Goal: Information Seeking & Learning: Find specific fact

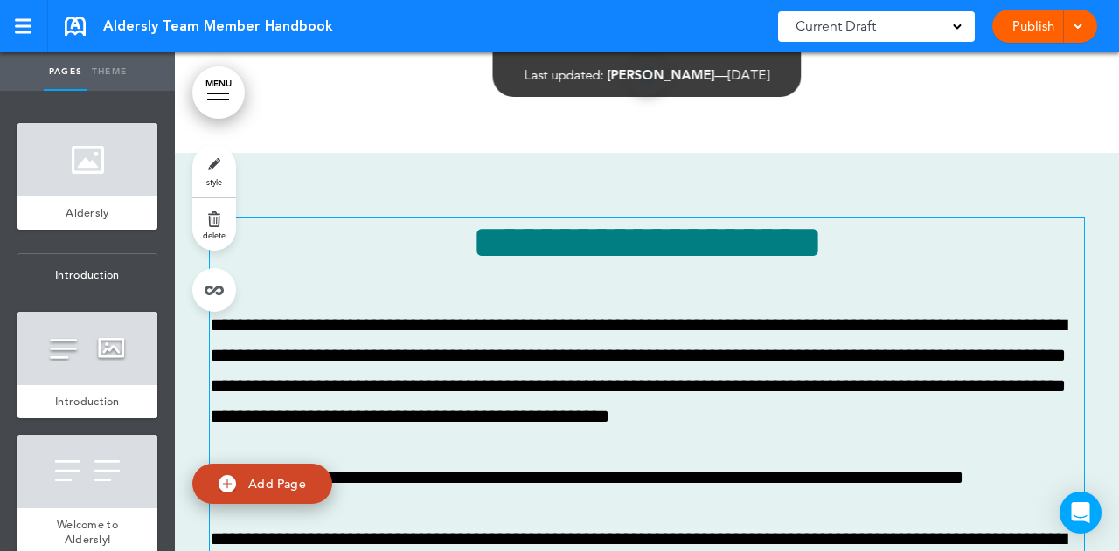
scroll to position [2185, 0]
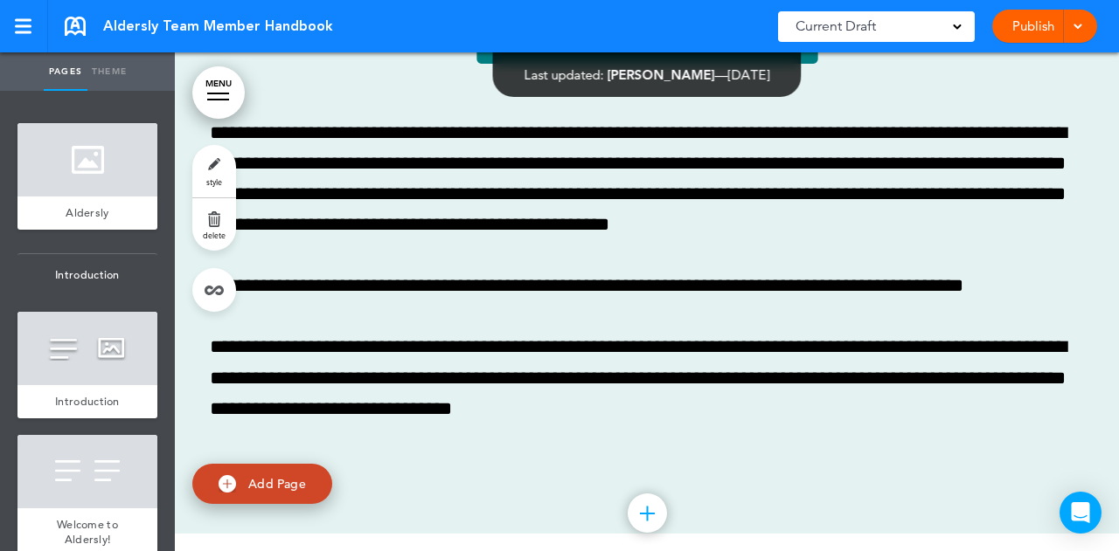
drag, startPoint x: 1073, startPoint y: 26, endPoint x: 1078, endPoint y: 18, distance: 9.0
click at [1078, 18] on div at bounding box center [1074, 26] width 17 height 33
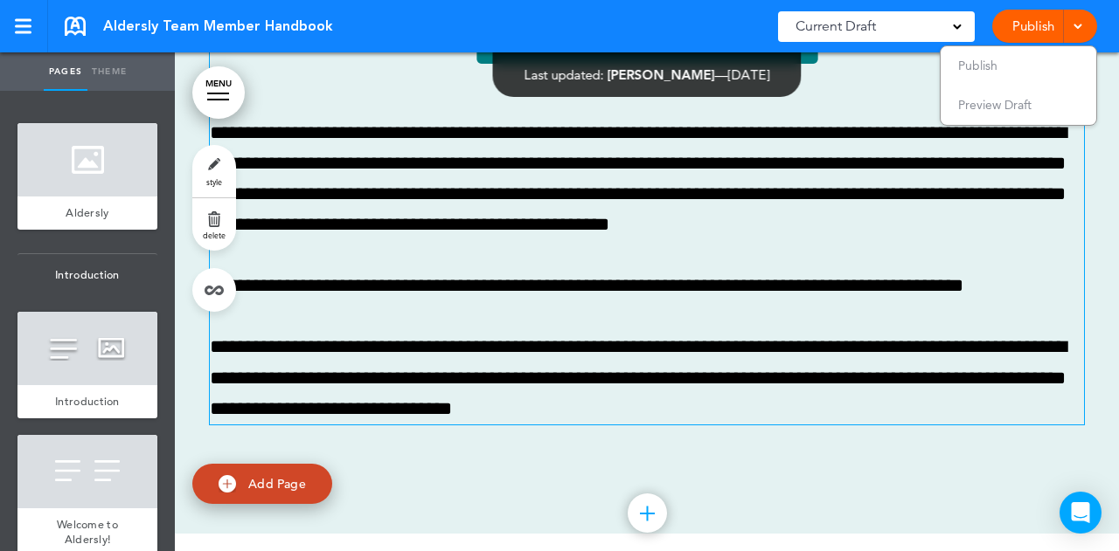
click at [1010, 105] on span "Preview Draft" at bounding box center [994, 105] width 73 height 16
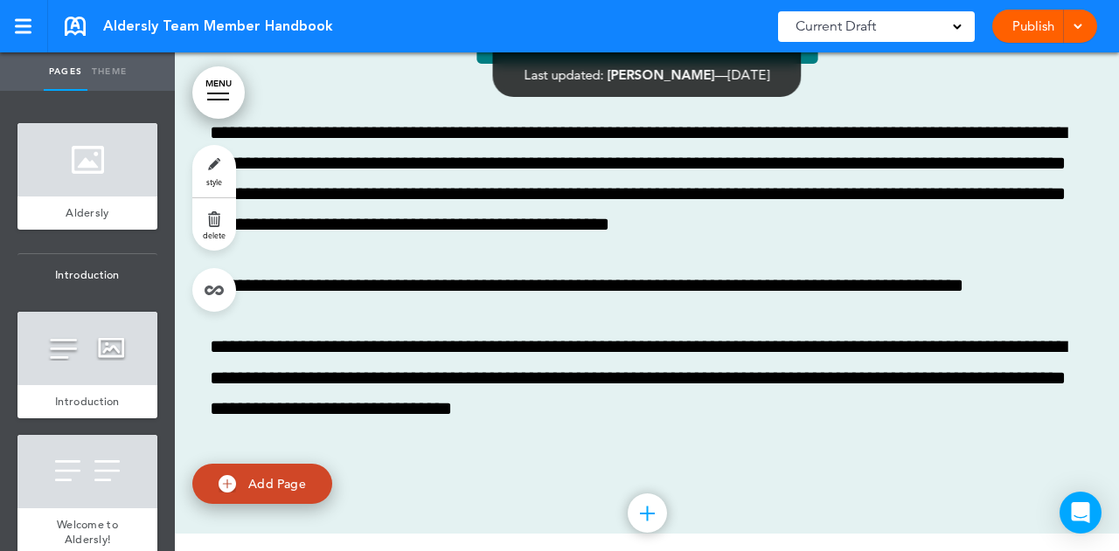
scroll to position [2098, 0]
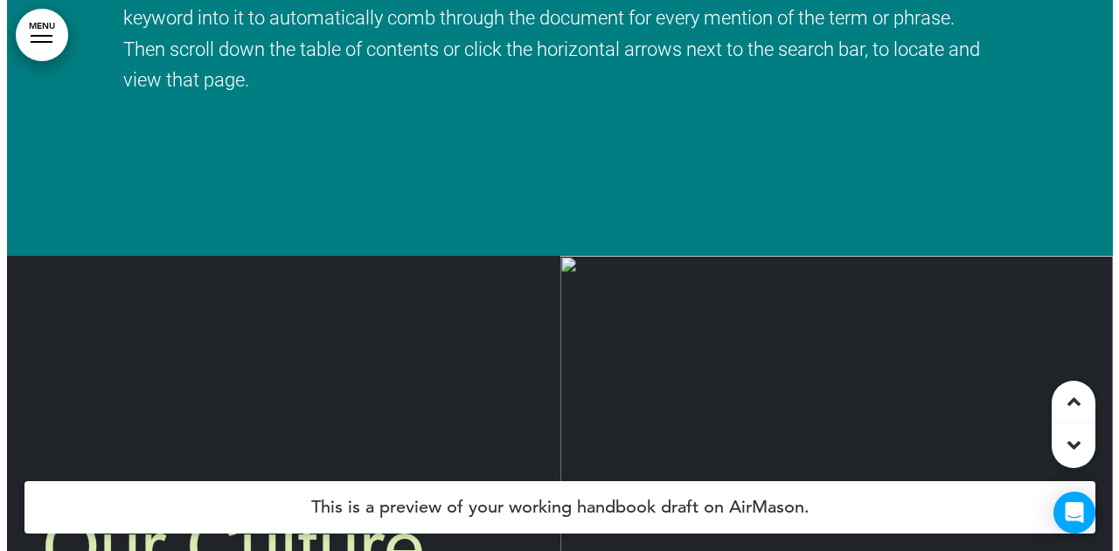
scroll to position [3146, 0]
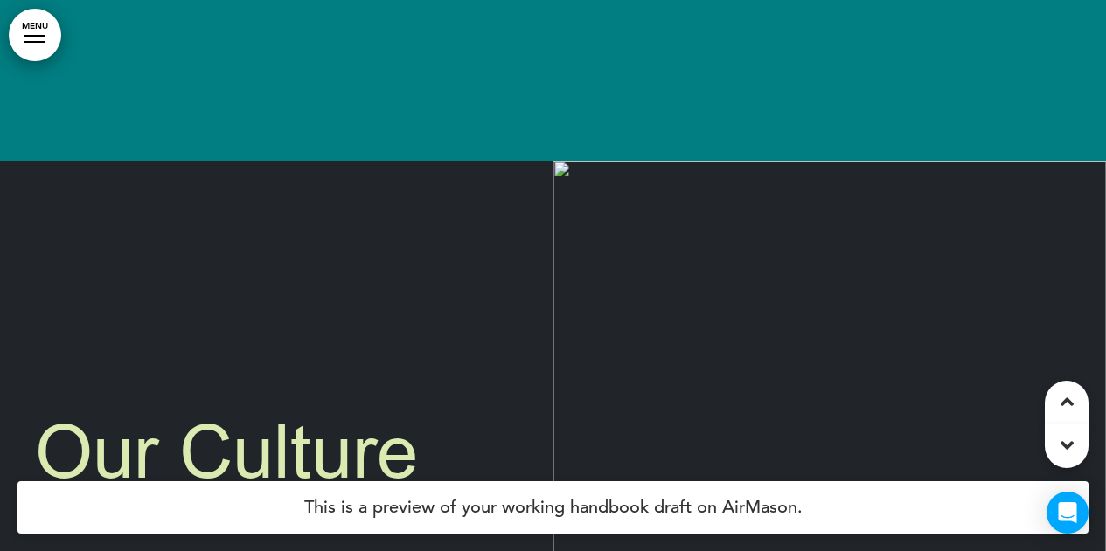
click at [29, 44] on link "MENU" at bounding box center [35, 35] width 52 height 52
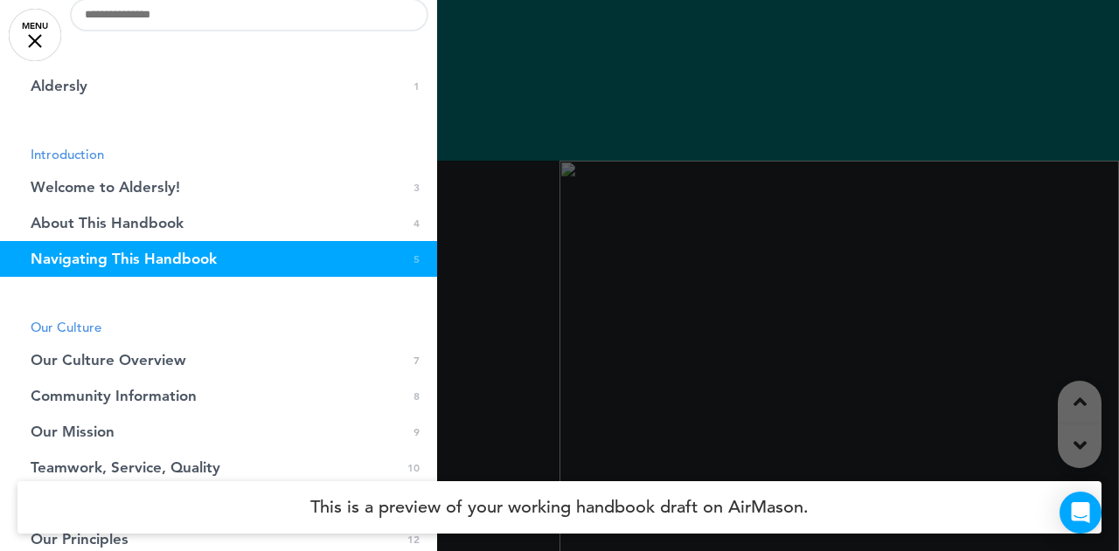
scroll to position [0, 0]
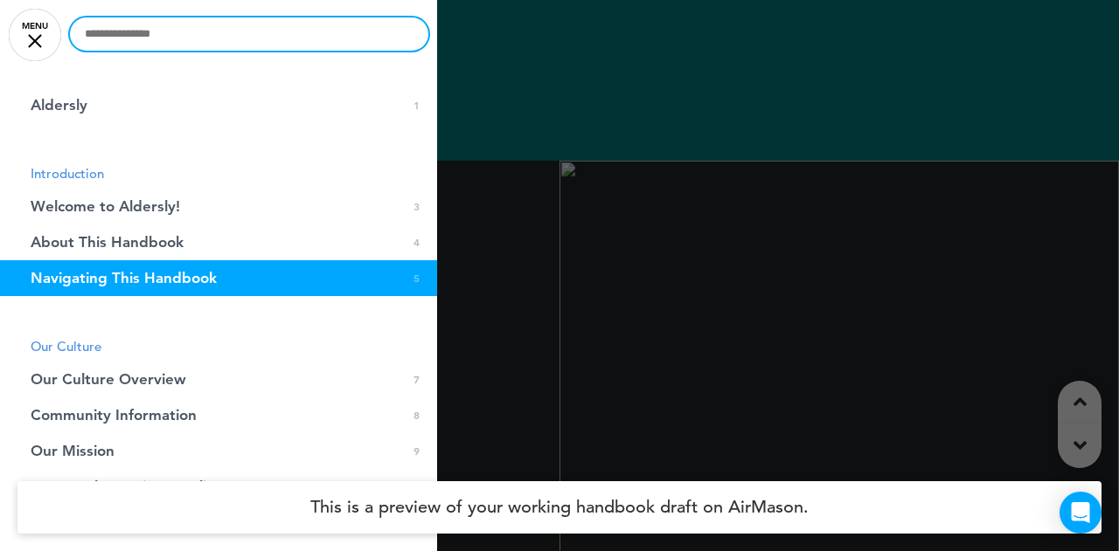
click at [189, 31] on input "text" at bounding box center [249, 33] width 358 height 33
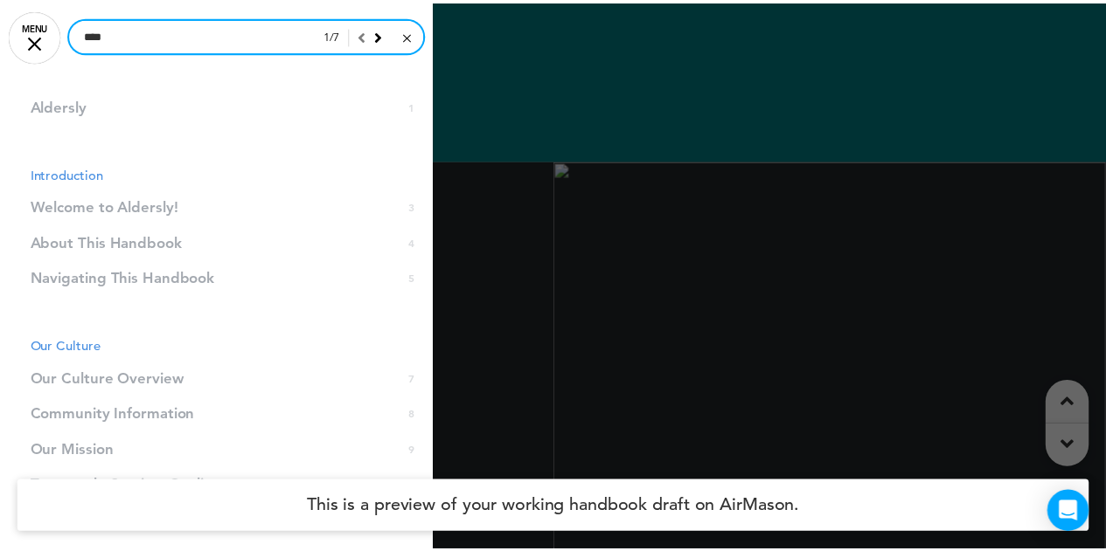
scroll to position [18154, 0]
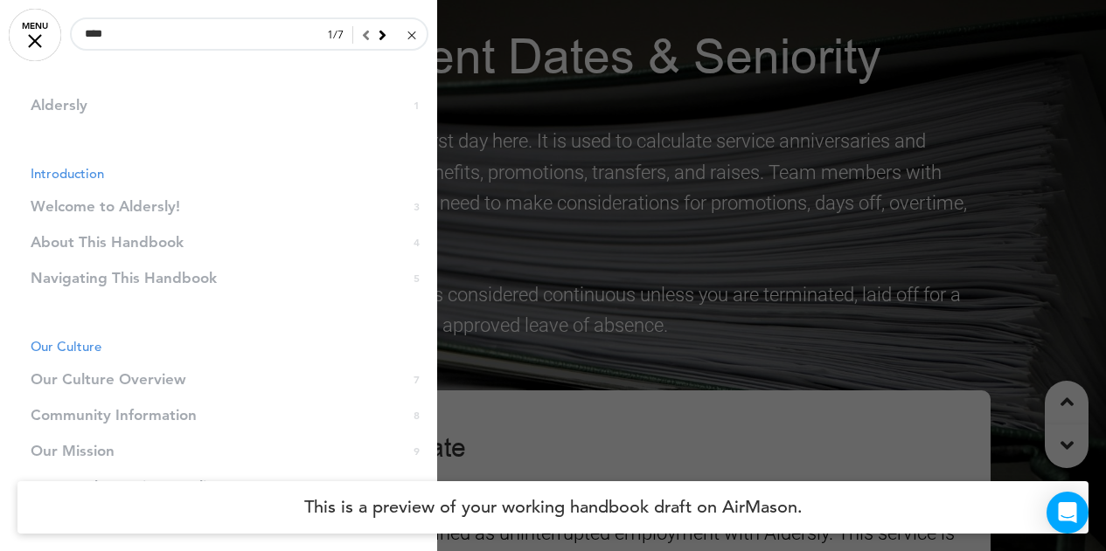
click at [813, 180] on div at bounding box center [553, 275] width 1106 height 551
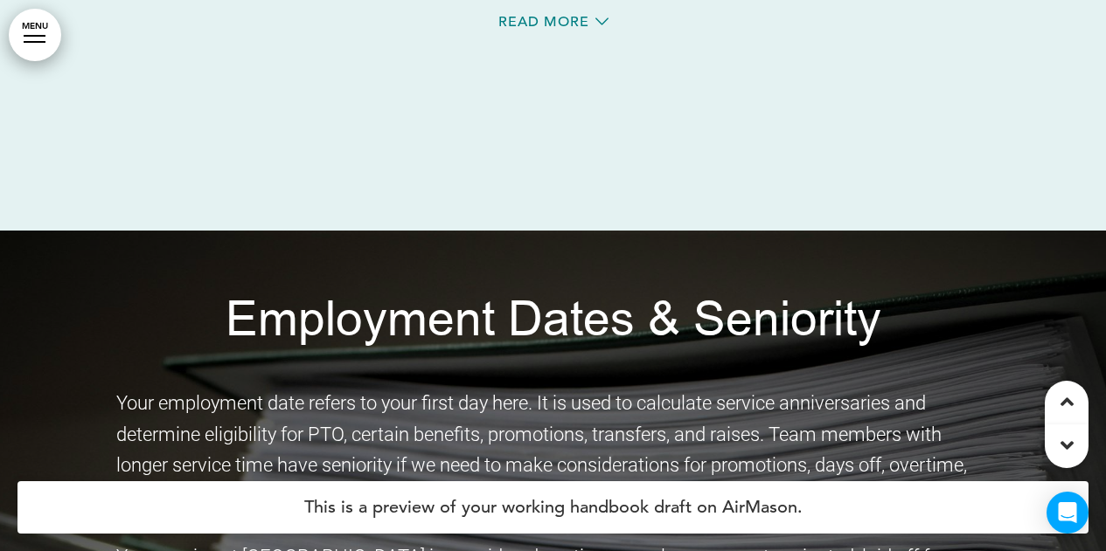
scroll to position [17368, 0]
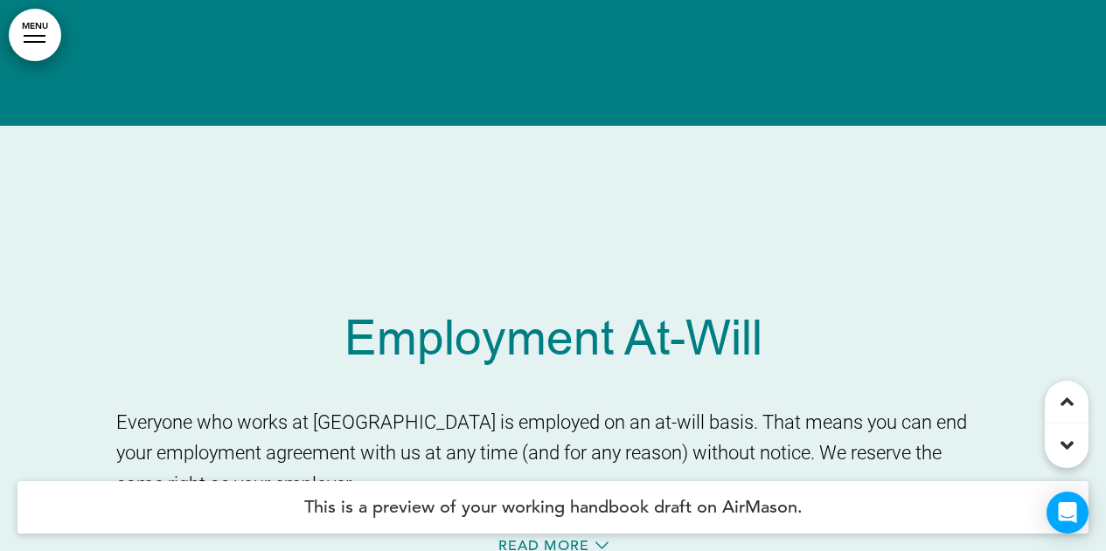
click at [27, 40] on link "MENU" at bounding box center [35, 35] width 52 height 52
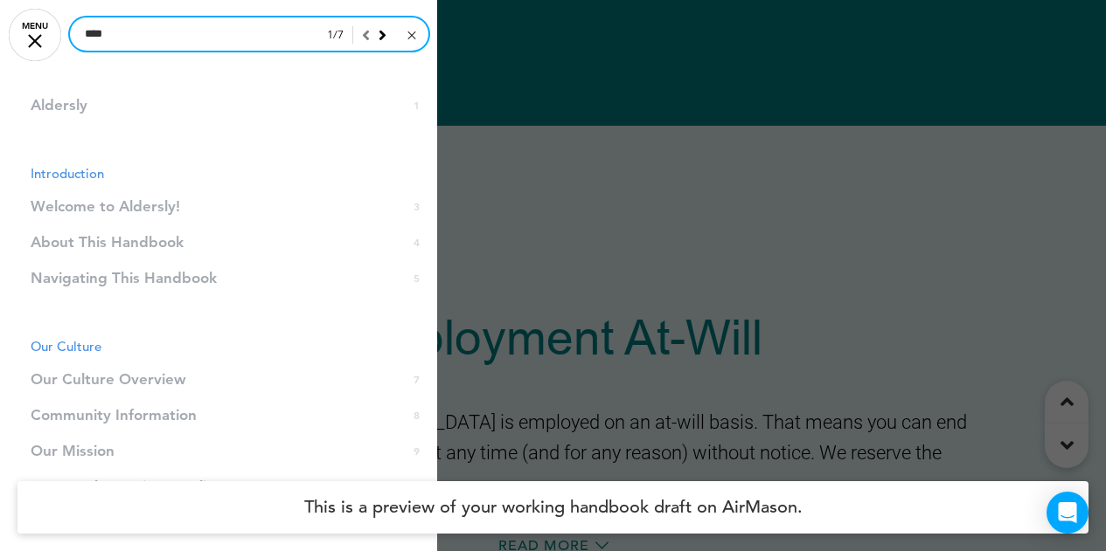
click at [239, 25] on input "****" at bounding box center [249, 33] width 358 height 33
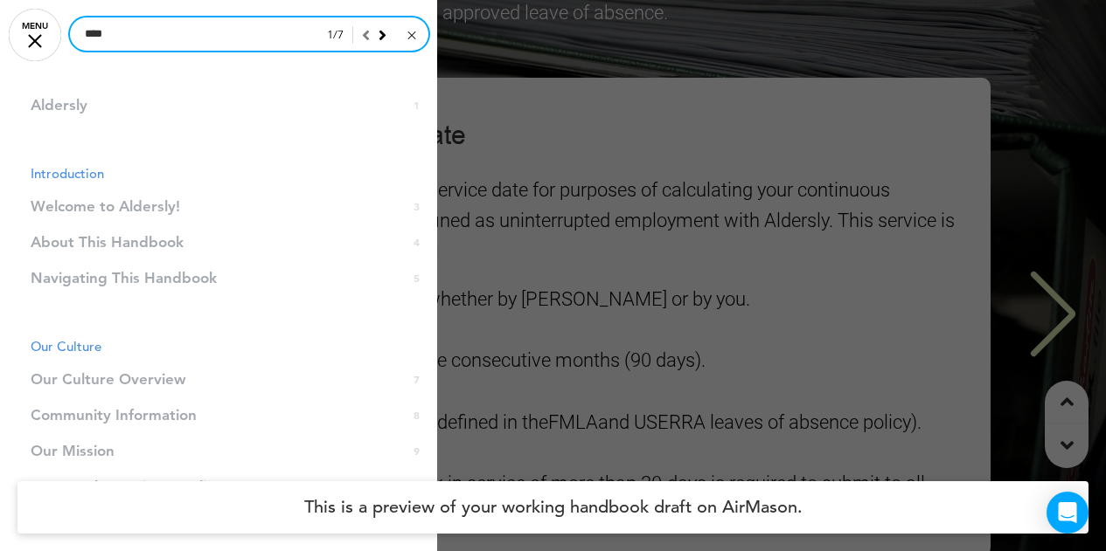
scroll to position [18591, 0]
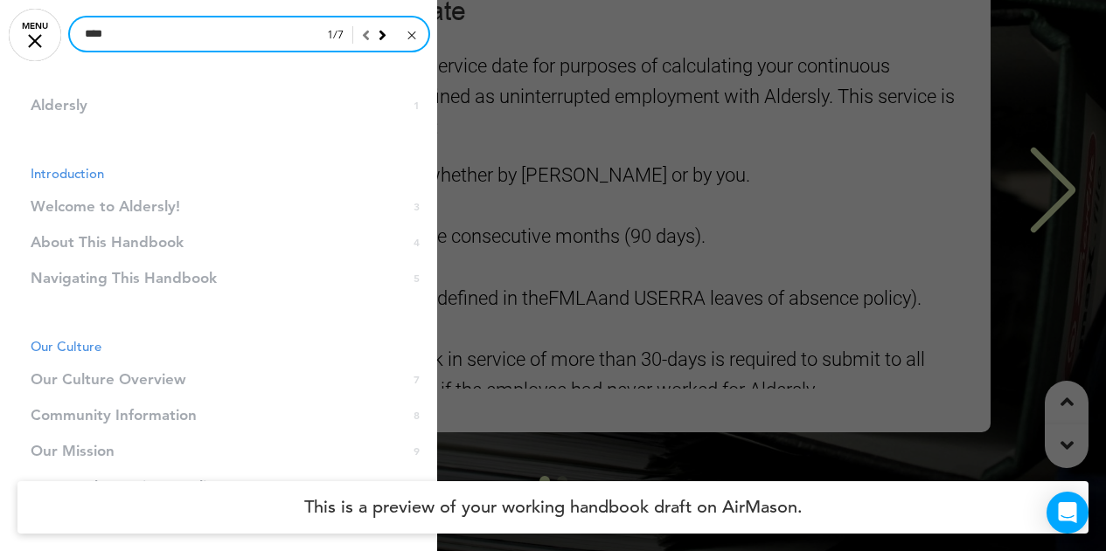
type input "****"
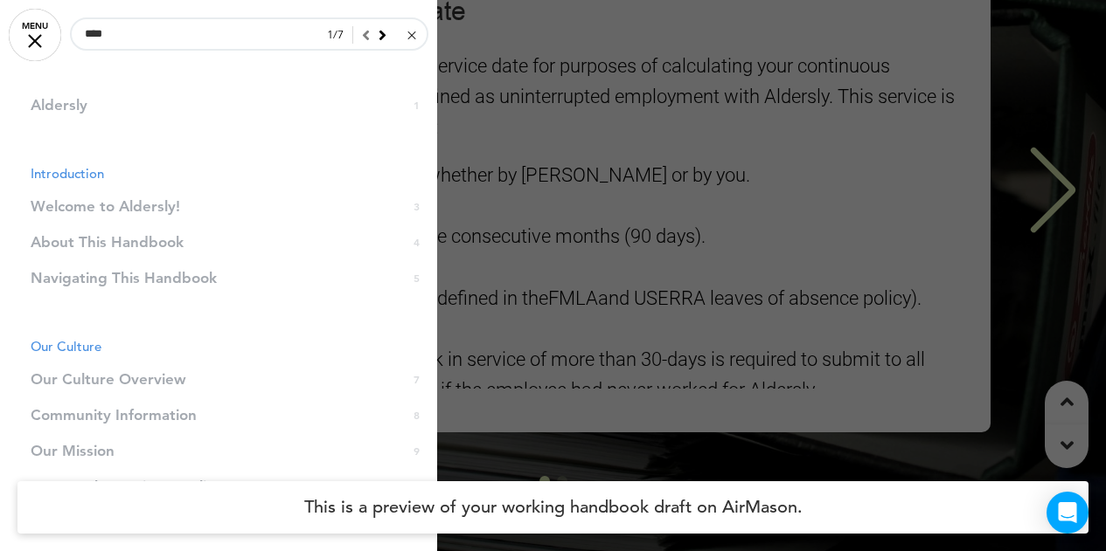
click at [375, 34] on div "1 / 7" at bounding box center [372, 34] width 113 height 35
click at [378, 36] on icon at bounding box center [382, 35] width 8 height 16
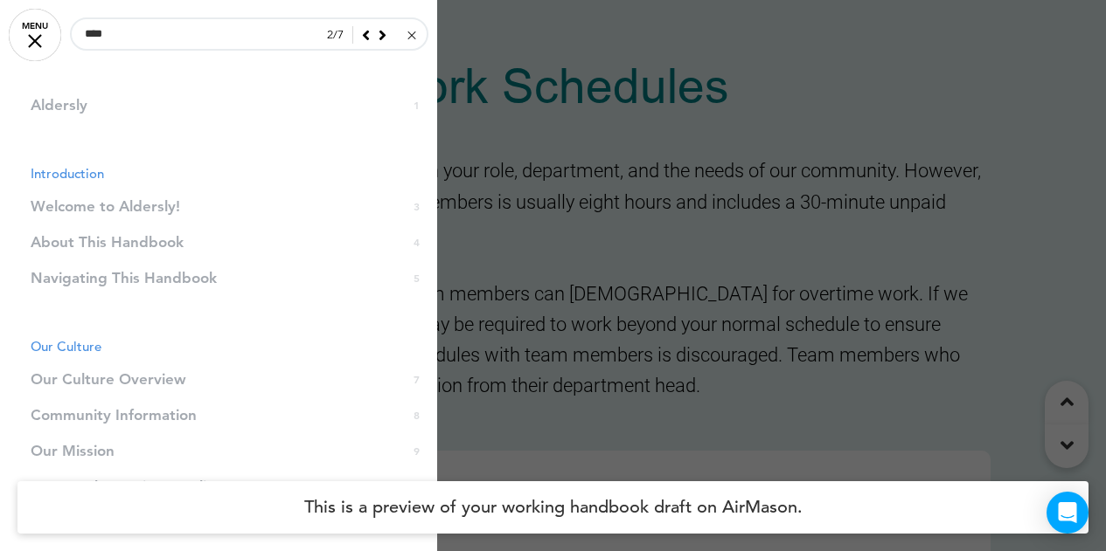
click at [378, 36] on icon at bounding box center [382, 35] width 8 height 16
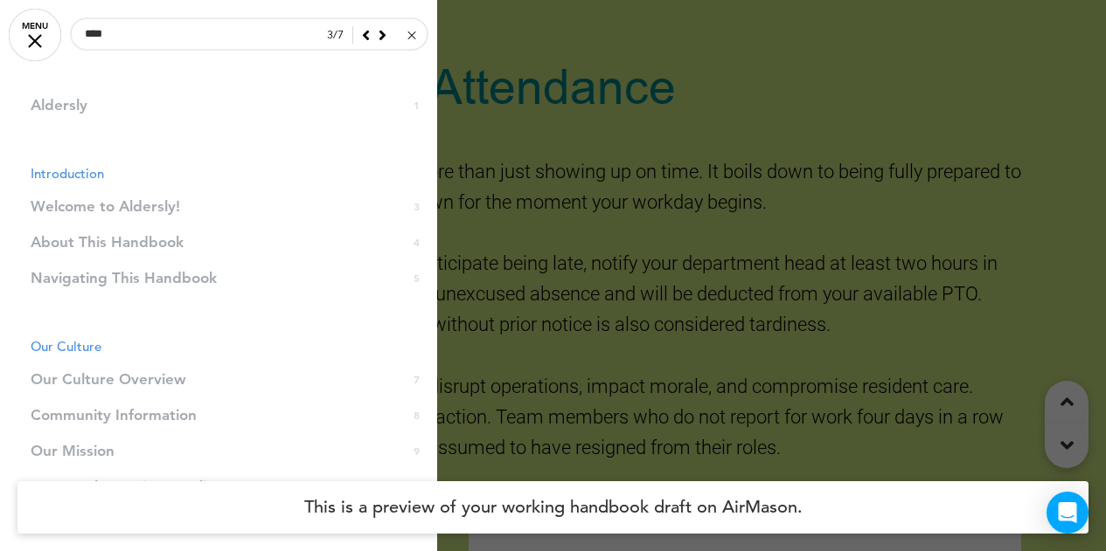
click at [378, 36] on icon at bounding box center [382, 35] width 8 height 16
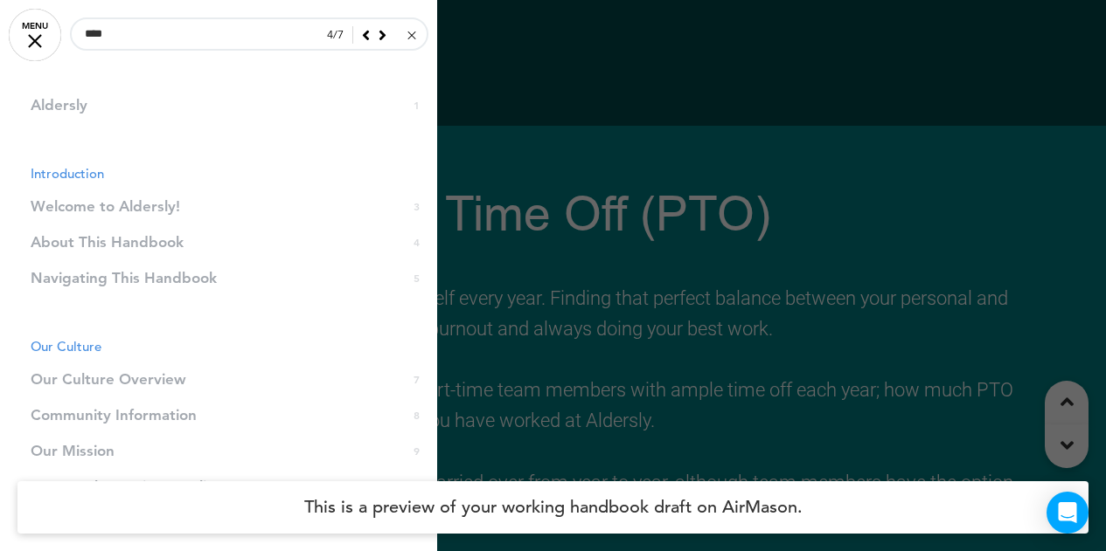
scroll to position [70803, 0]
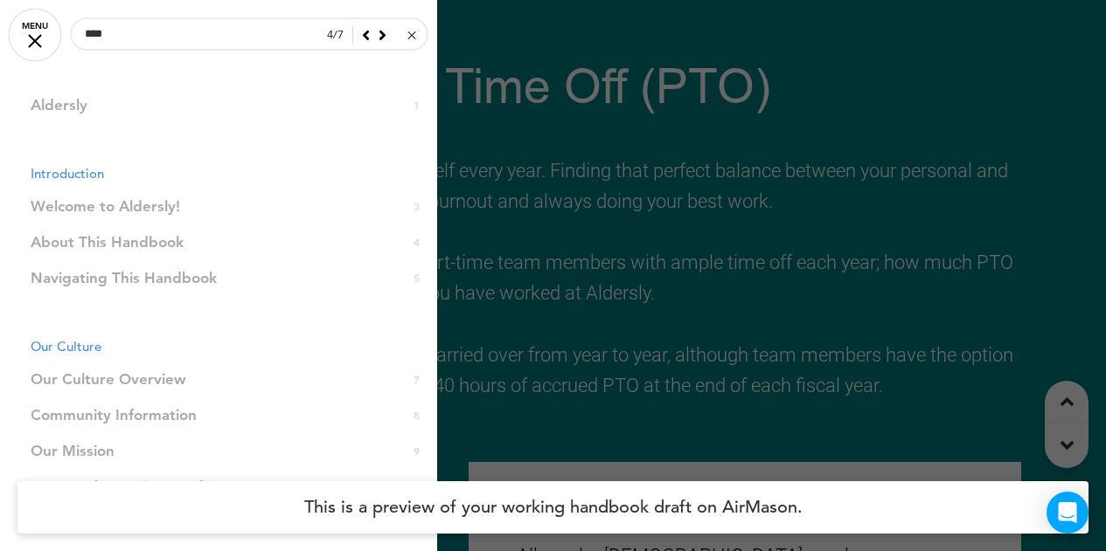
click at [616, 98] on div at bounding box center [553, 275] width 1106 height 551
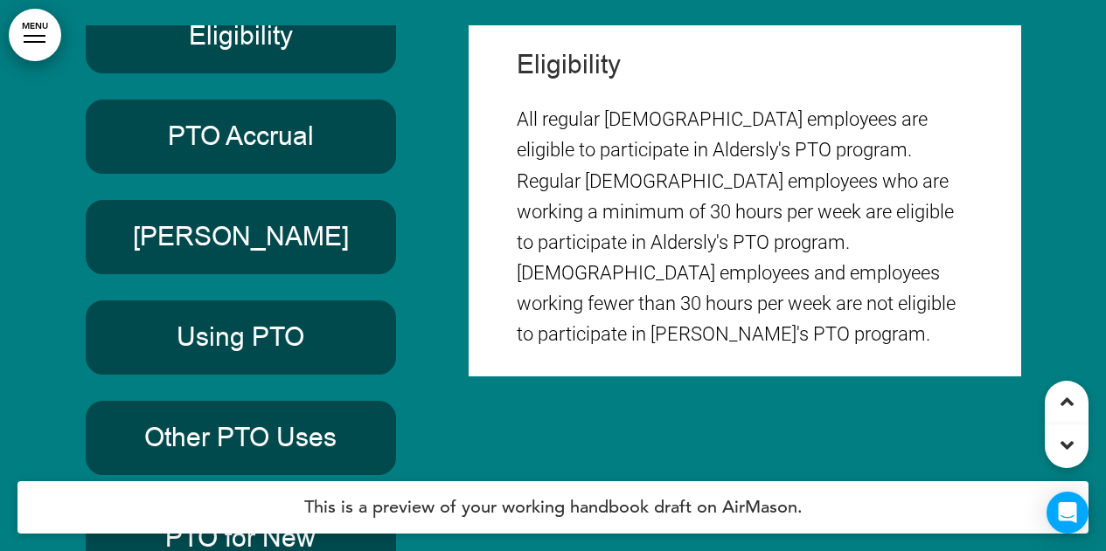
scroll to position [0, 0]
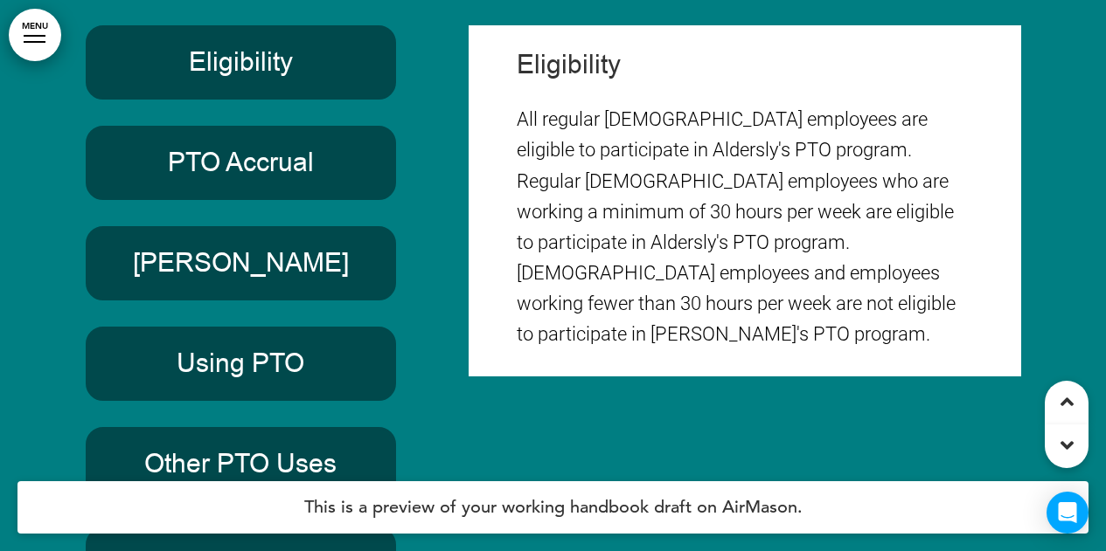
click at [255, 79] on h6 "Eligibility" at bounding box center [241, 62] width 271 height 34
click at [281, 171] on h6 "PTO Accrual" at bounding box center [241, 163] width 271 height 34
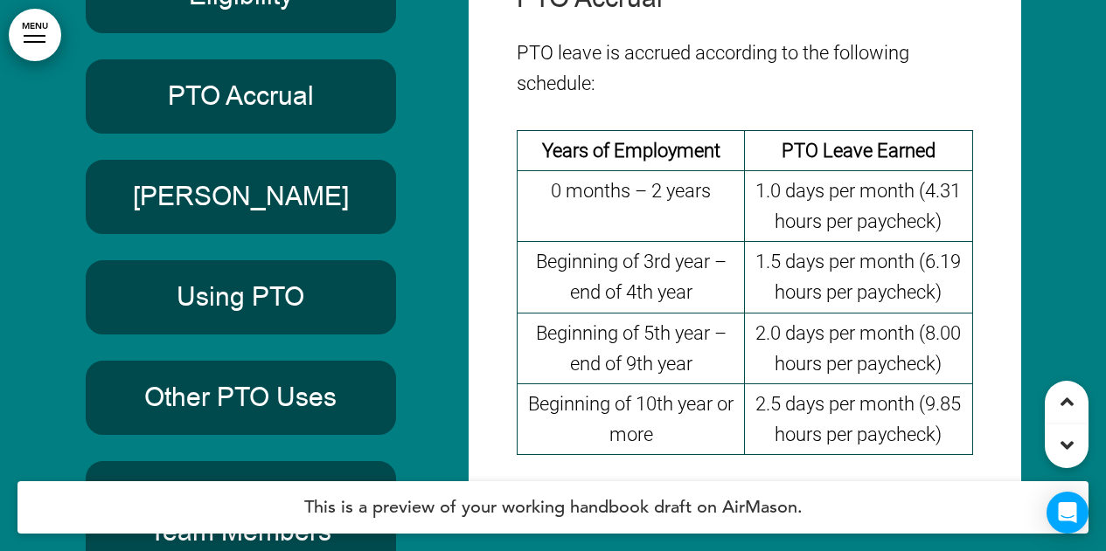
scroll to position [71328, 0]
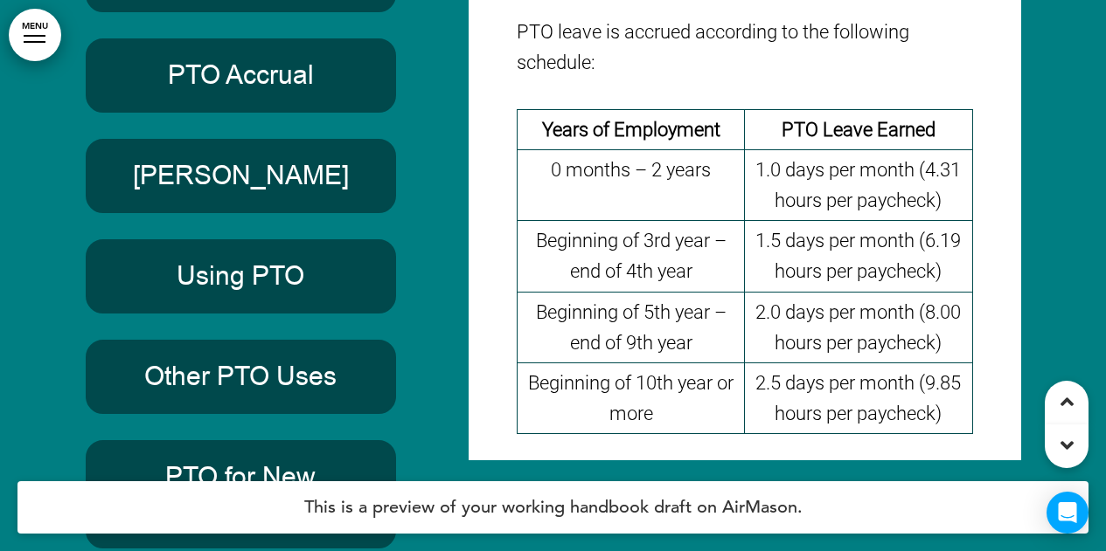
click at [208, 184] on h6 "[PERSON_NAME]" at bounding box center [241, 176] width 271 height 34
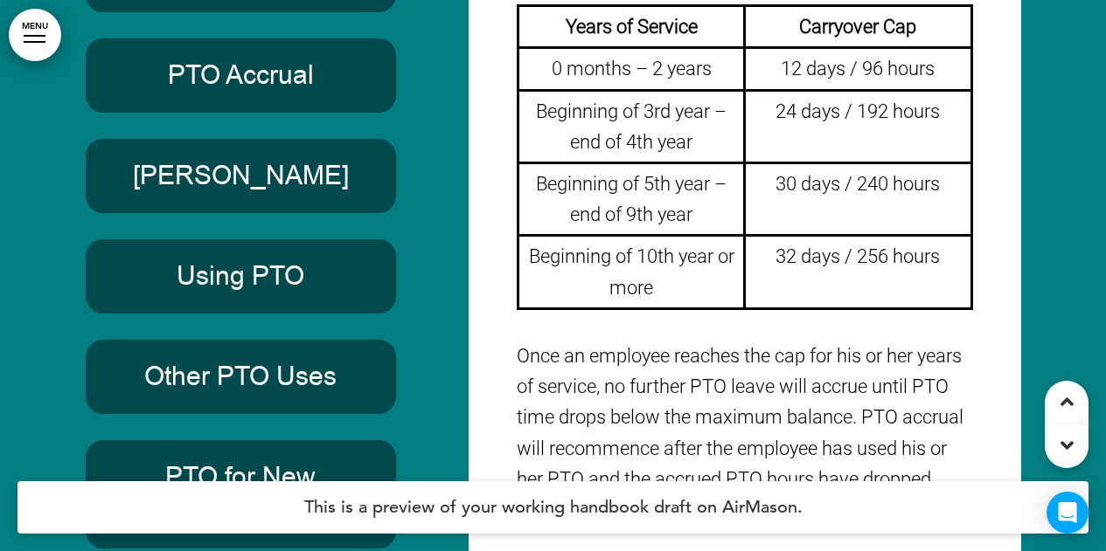
scroll to position [262, 0]
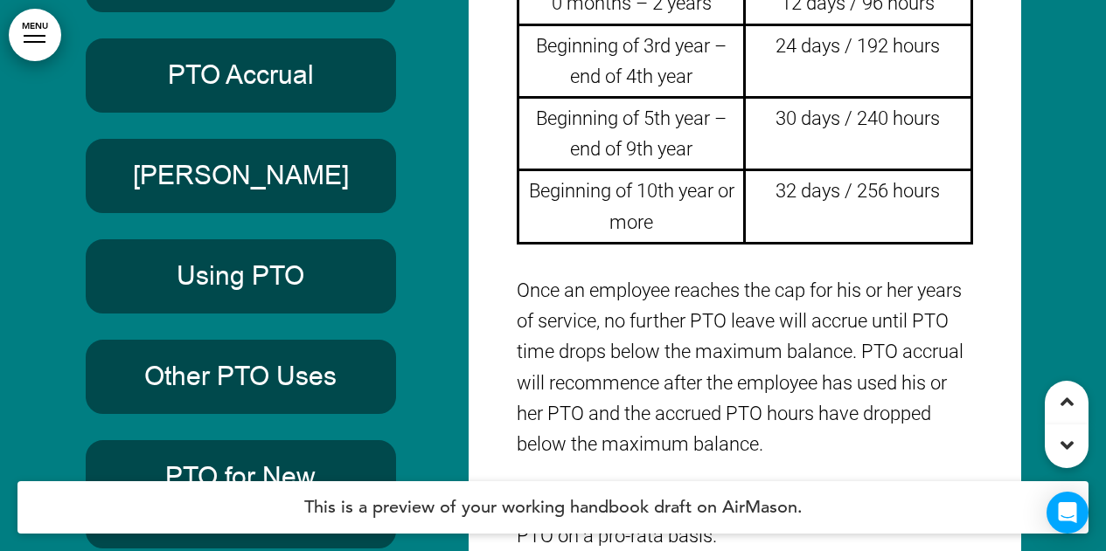
click at [250, 260] on div "Using PTO" at bounding box center [241, 276] width 311 height 74
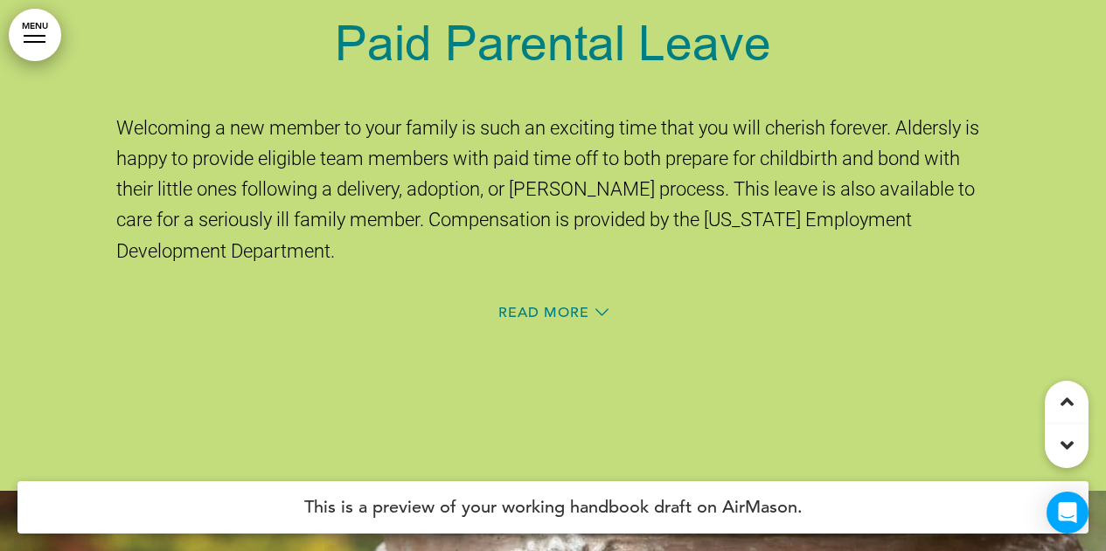
scroll to position [75960, 0]
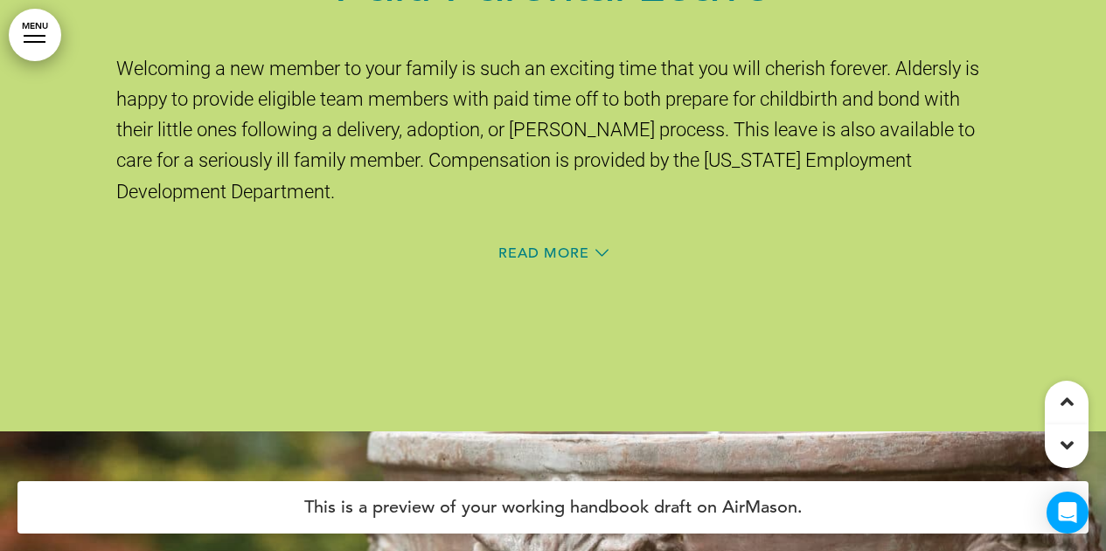
click at [39, 19] on link "MENU" at bounding box center [35, 35] width 52 height 52
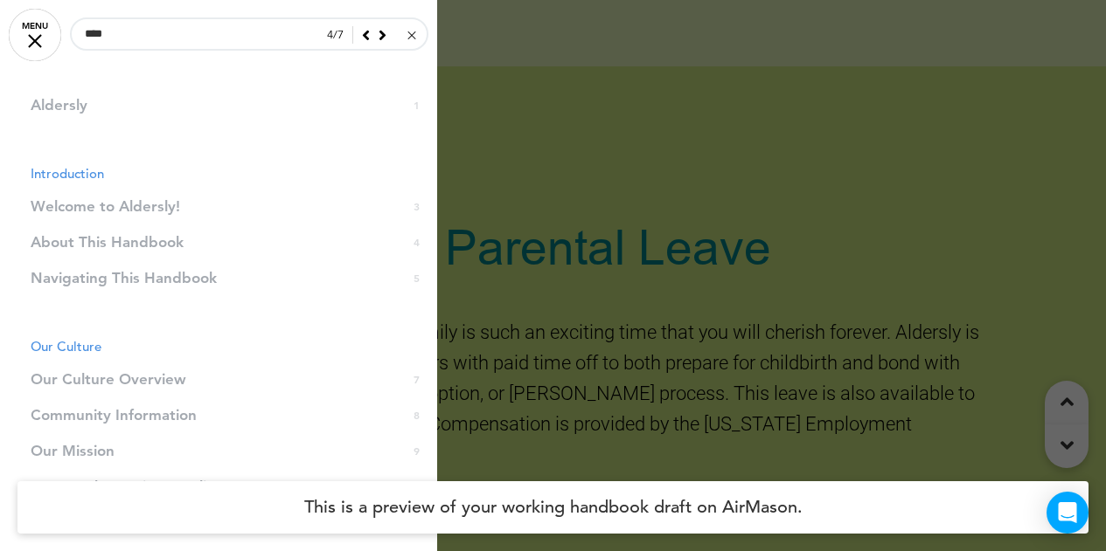
scroll to position [75523, 0]
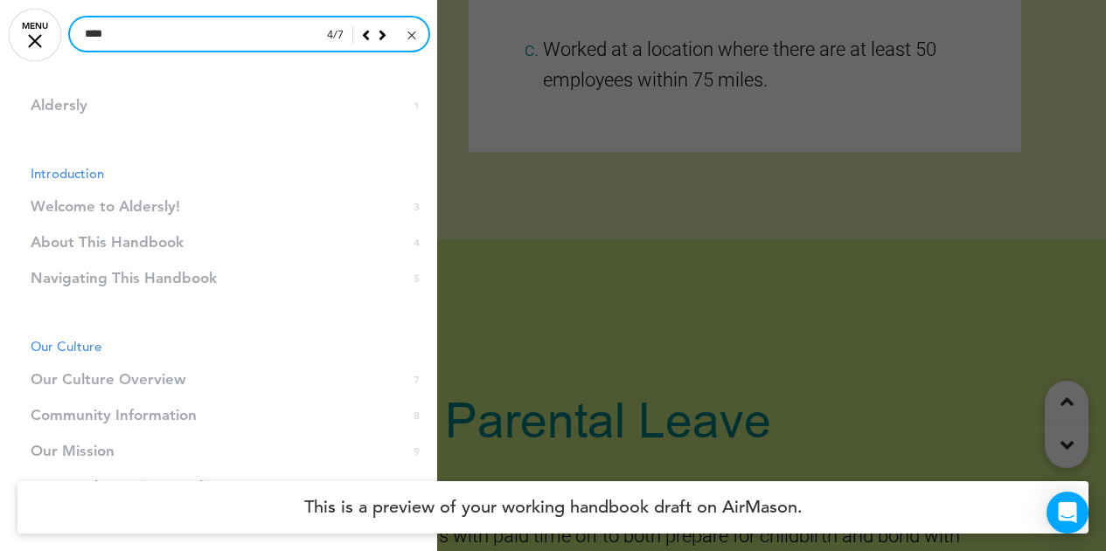
drag, startPoint x: 191, startPoint y: 34, endPoint x: 67, endPoint y: 67, distance: 128.5
click at [67, 67] on div "**** 4 / 7 Aldersly 1 Introduction Introduction 2 Welcome to Aldersly! 3" at bounding box center [218, 275] width 437 height 551
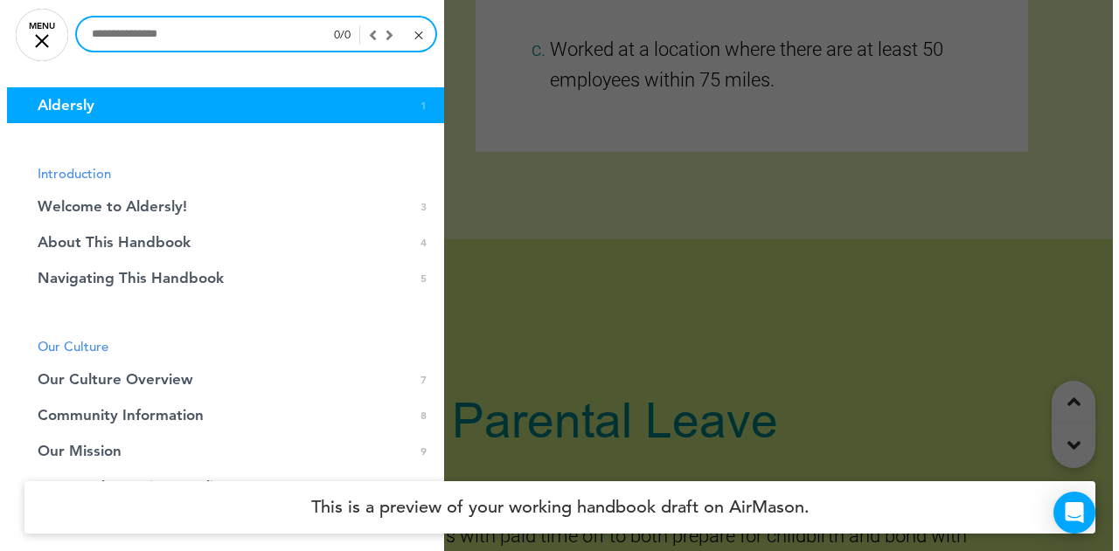
scroll to position [0, 0]
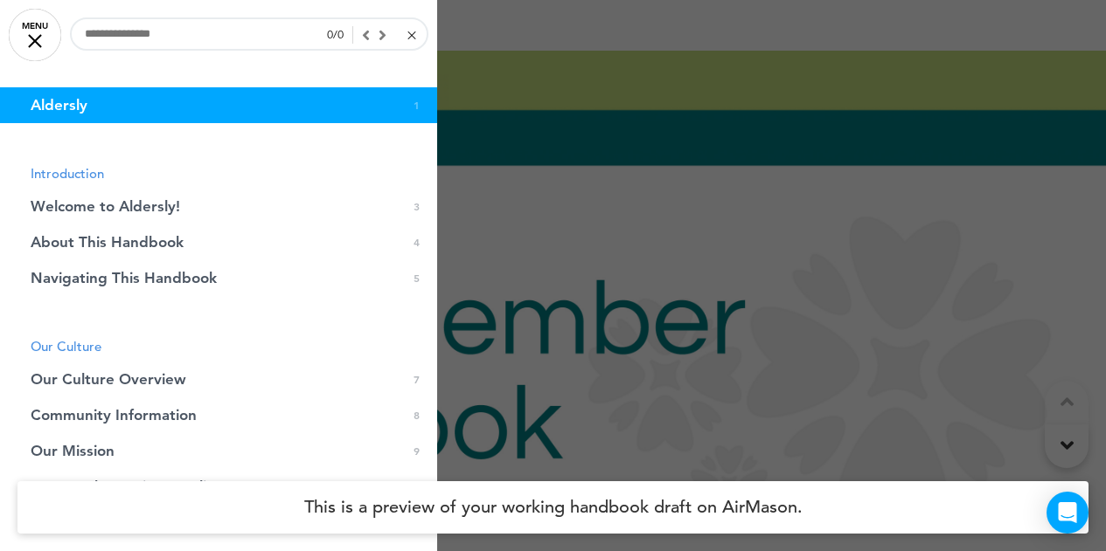
click at [407, 32] on div at bounding box center [411, 35] width 8 height 8
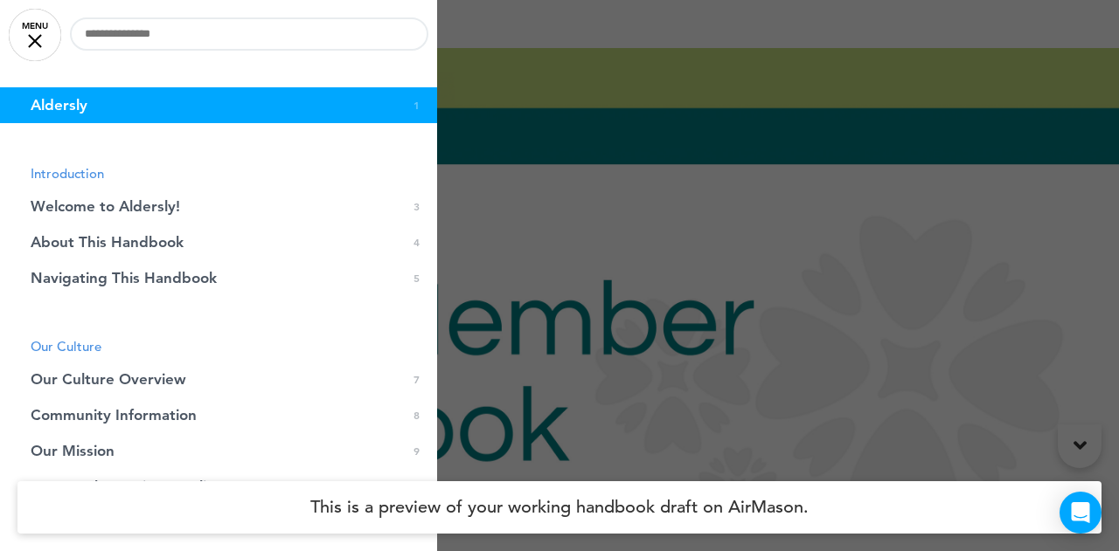
drag, startPoint x: 540, startPoint y: 204, endPoint x: 497, endPoint y: 49, distance: 160.5
click at [538, 201] on div at bounding box center [559, 275] width 1119 height 551
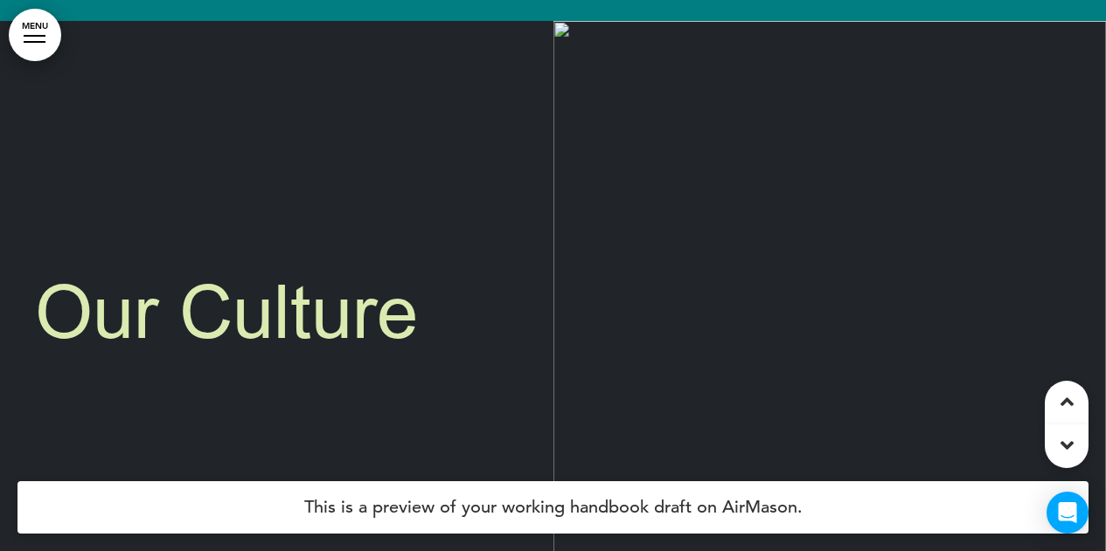
scroll to position [3234, 0]
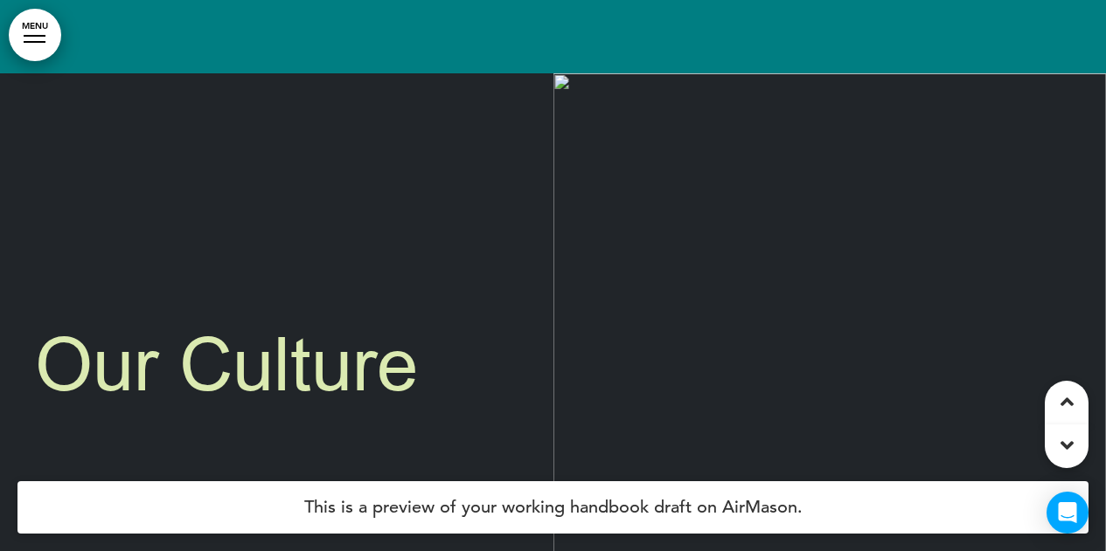
click at [558, 110] on img at bounding box center [829, 387] width 553 height 629
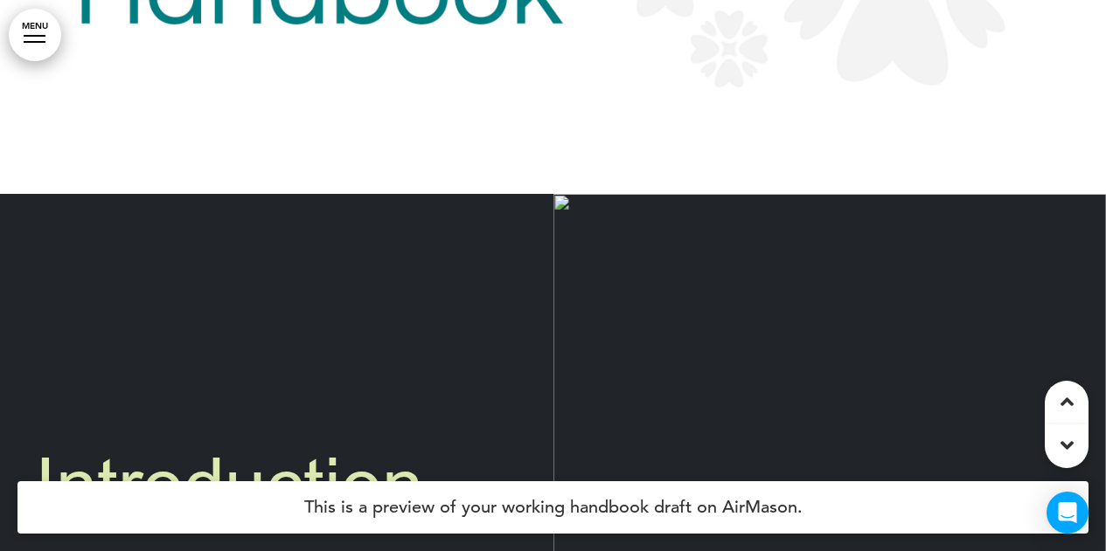
scroll to position [0, 0]
